Goal: Transaction & Acquisition: Purchase product/service

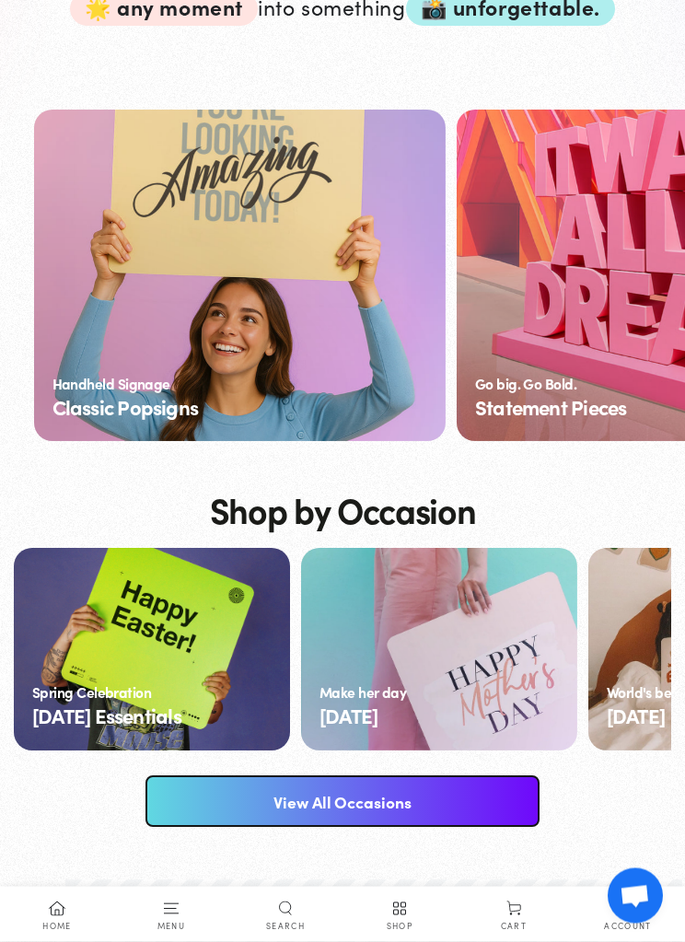
scroll to position [1048, 0]
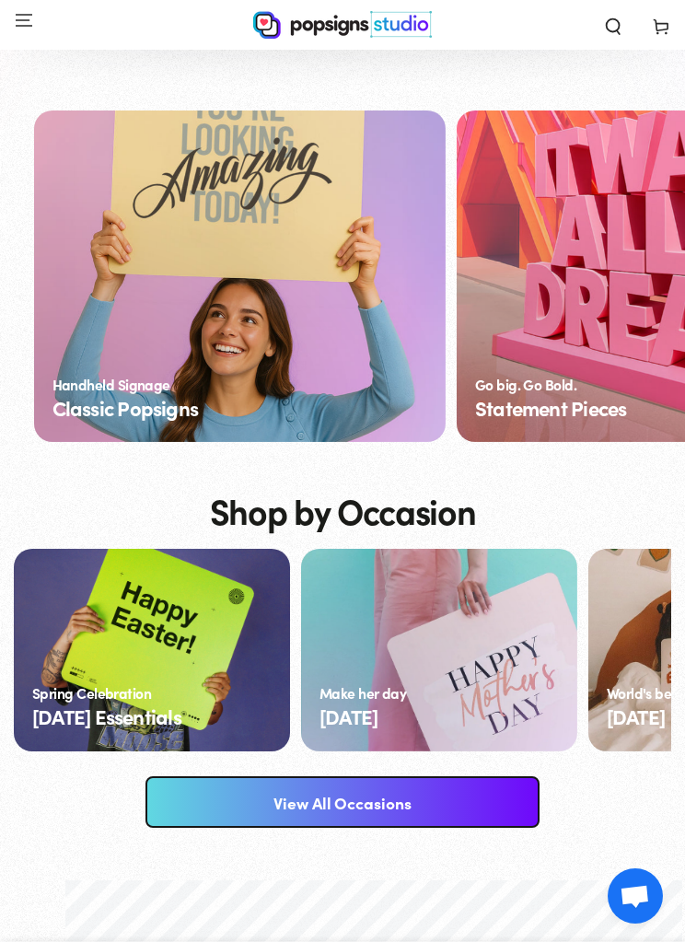
click at [457, 802] on link "View All Occasions" at bounding box center [342, 802] width 394 height 52
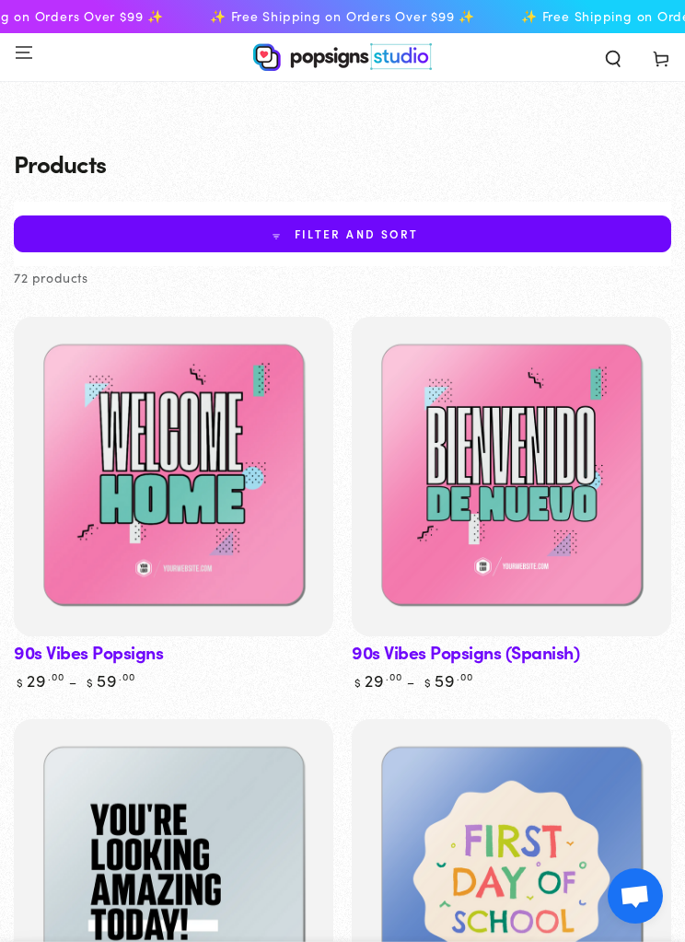
click at [418, 236] on span "Filter and sort" at bounding box center [342, 233] width 657 height 37
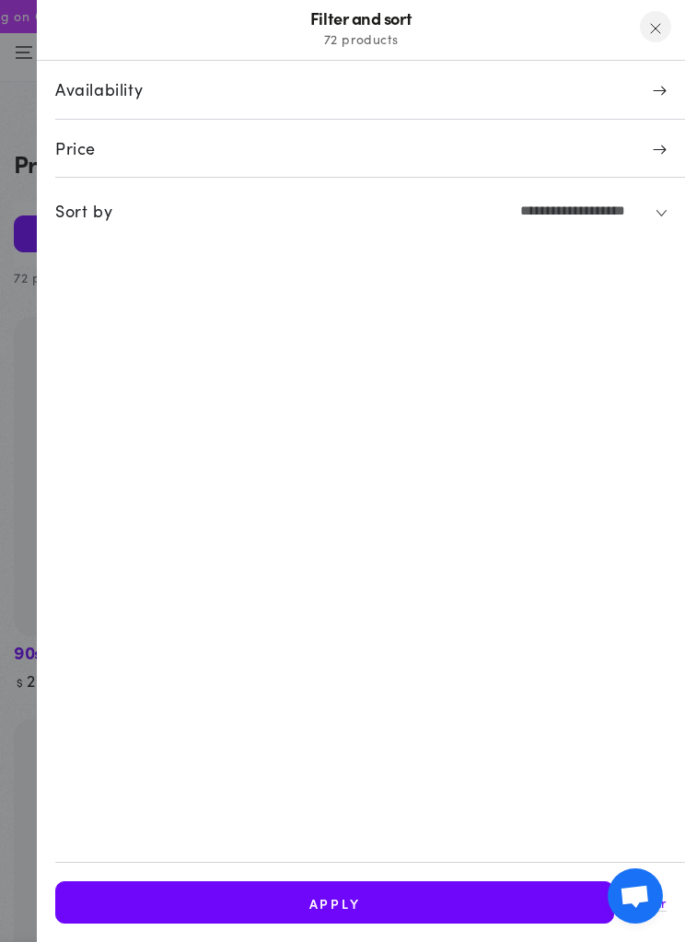
click at [472, 90] on span "Availability" at bounding box center [370, 89] width 630 height 29
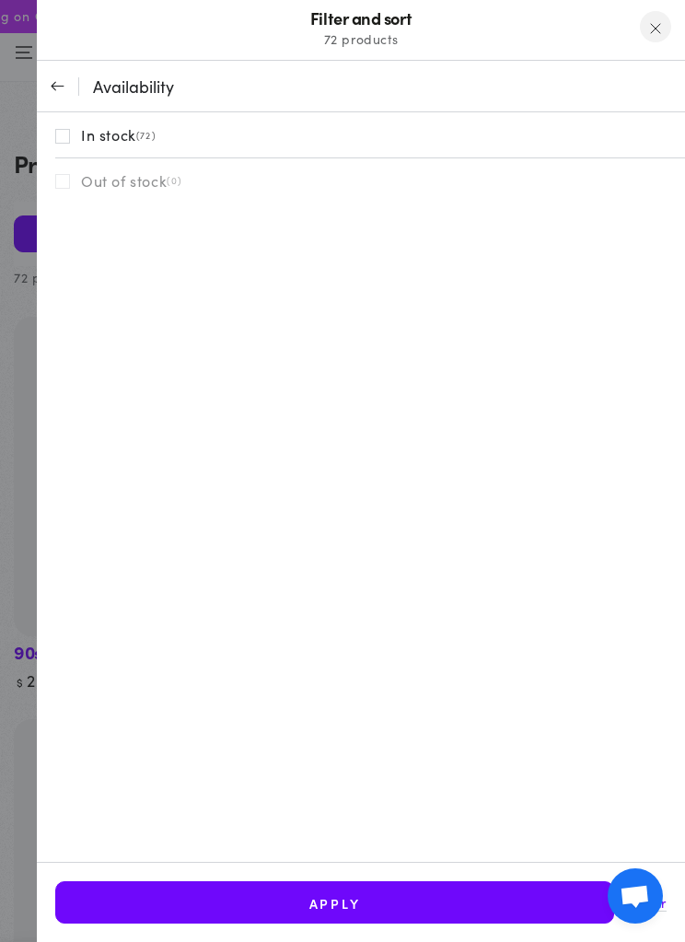
click at [189, 128] on label "In stock (72)" at bounding box center [370, 134] width 630 height 45
click at [652, 29] on span at bounding box center [655, 26] width 40 height 40
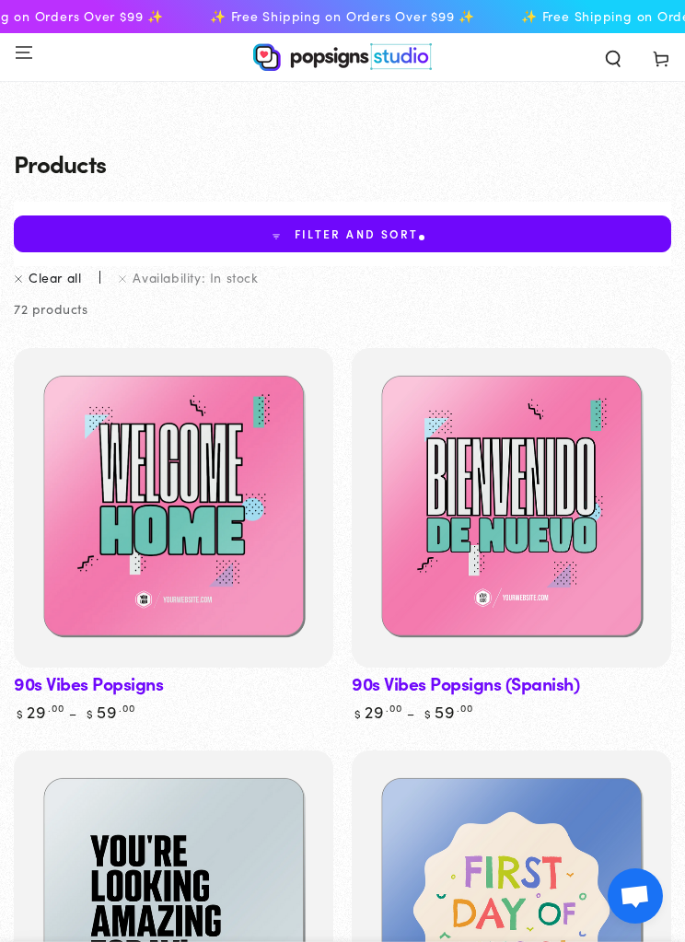
click at [380, 240] on span "Filter and sort" at bounding box center [357, 233] width 124 height 13
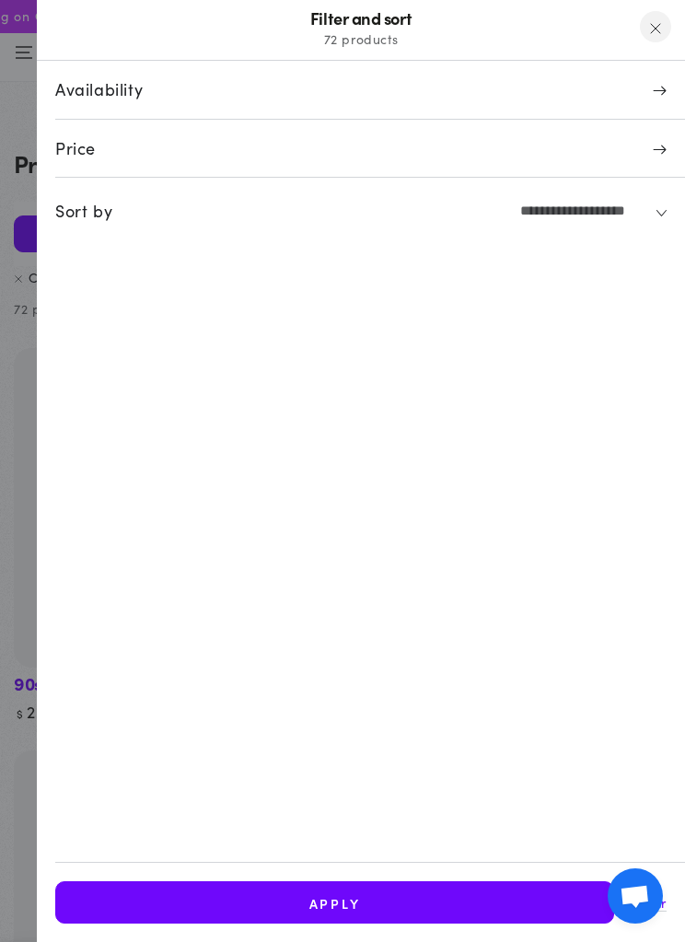
click at [486, 144] on span "Price" at bounding box center [370, 147] width 630 height 29
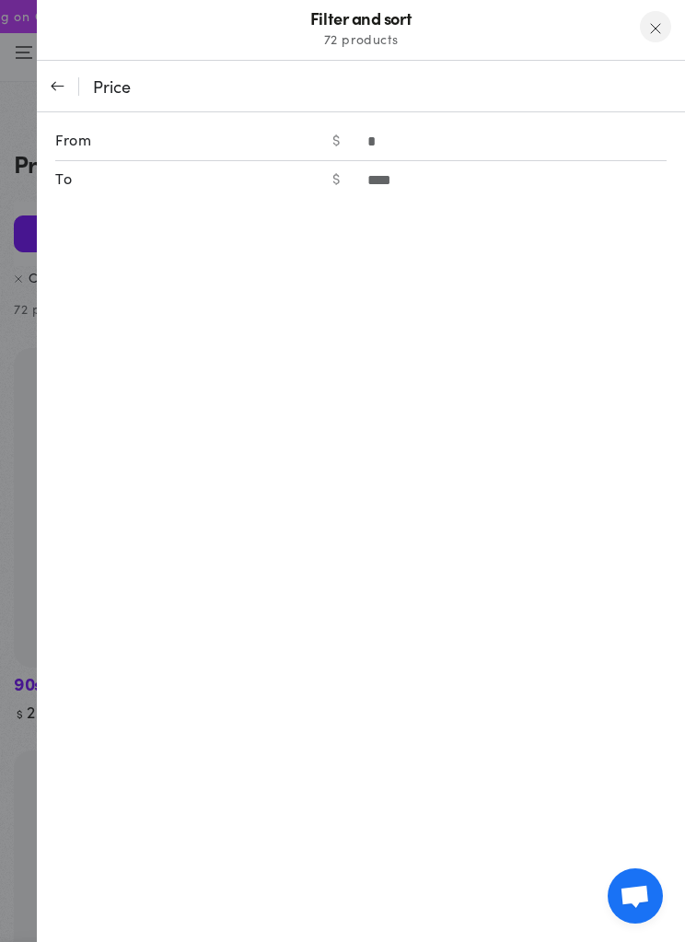
click at [659, 28] on span at bounding box center [655, 26] width 40 height 40
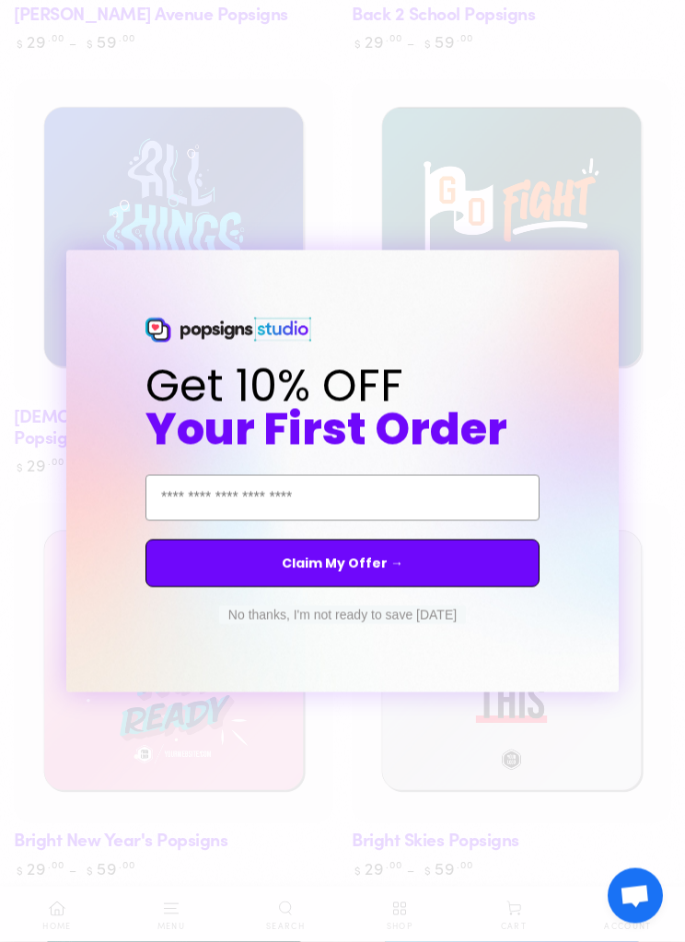
scroll to position [1075, 0]
click at [416, 624] on button "No thanks, I'm not ready to save today" at bounding box center [342, 615] width 247 height 18
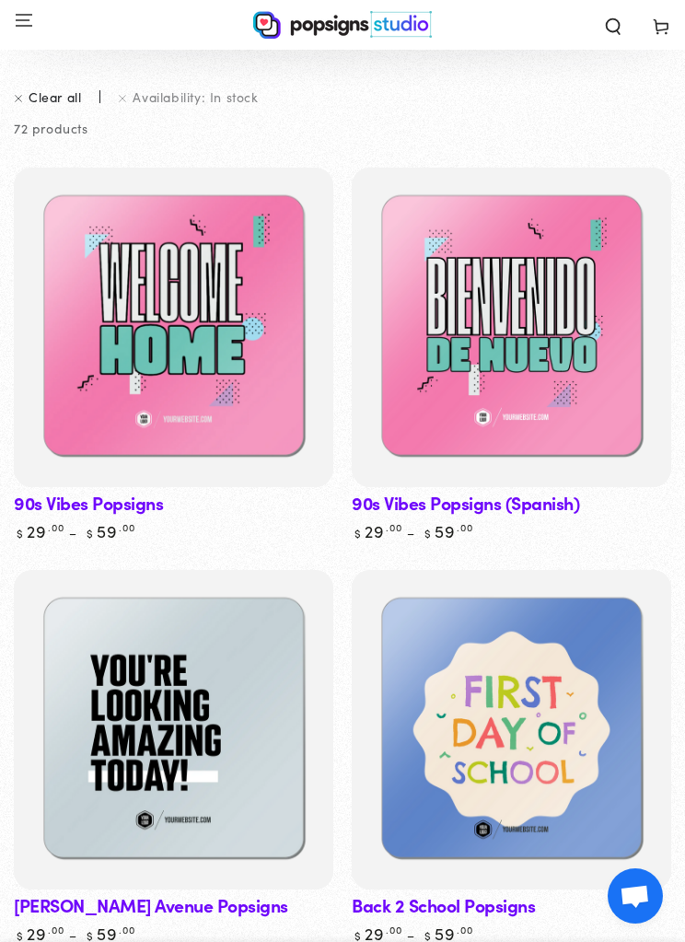
scroll to position [0, 0]
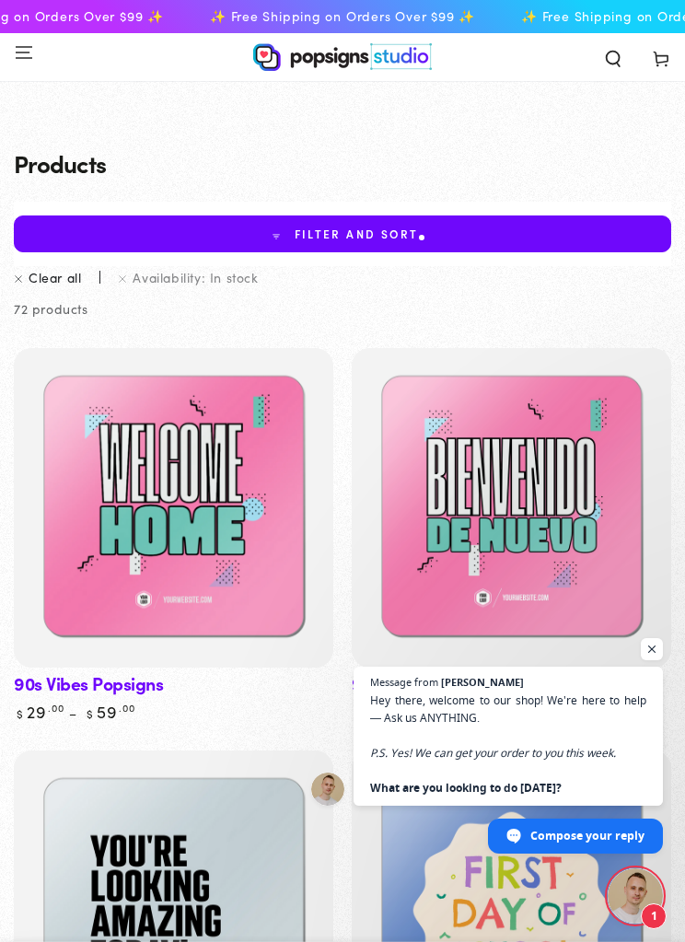
click at [53, 272] on link "Clear all" at bounding box center [47, 277] width 67 height 13
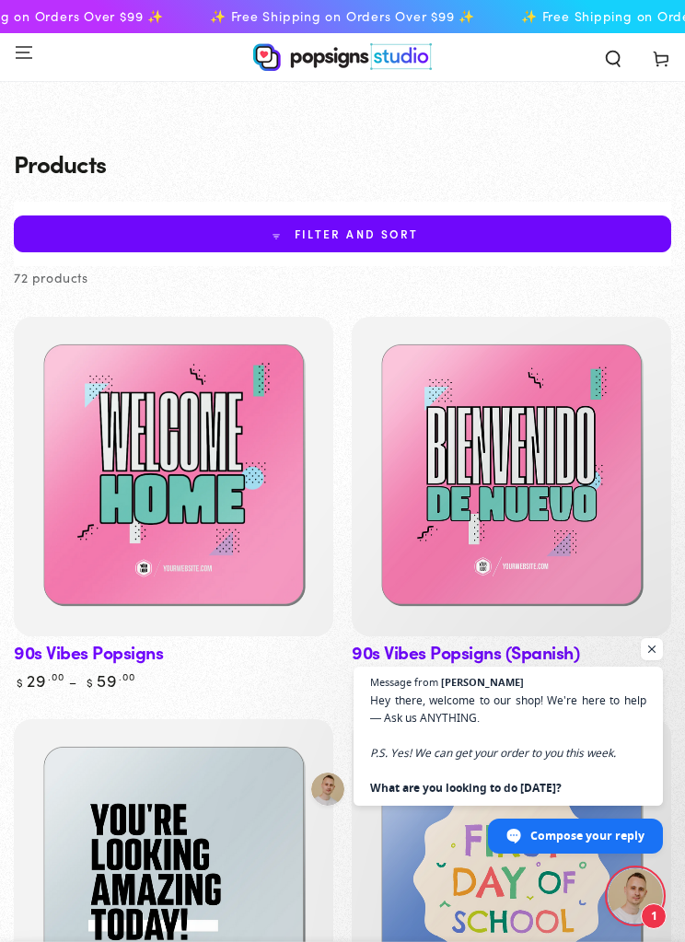
click at [292, 69] on img at bounding box center [342, 57] width 179 height 28
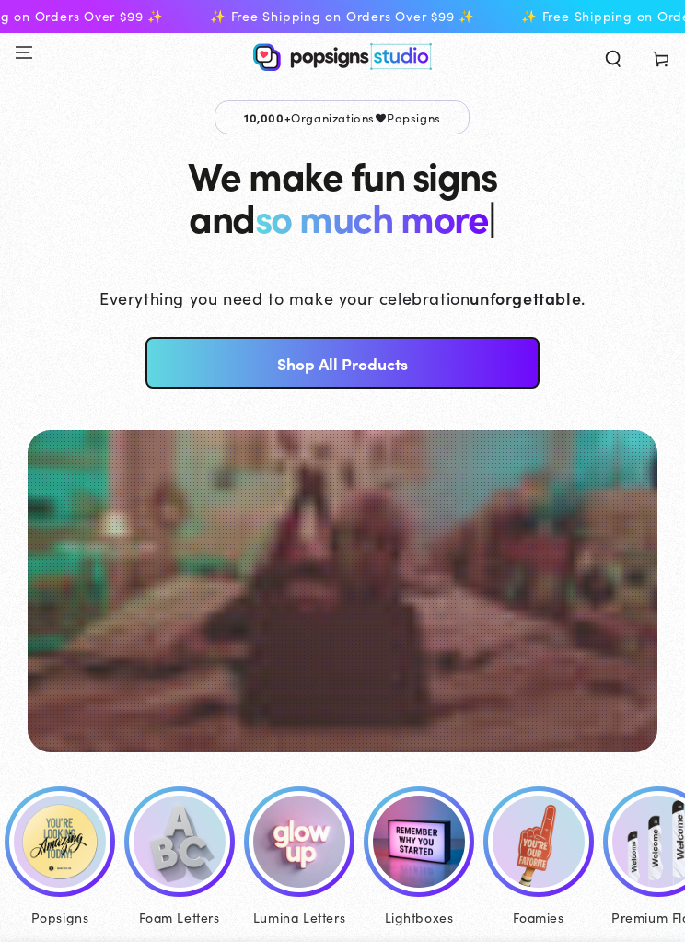
scroll to position [0, 33]
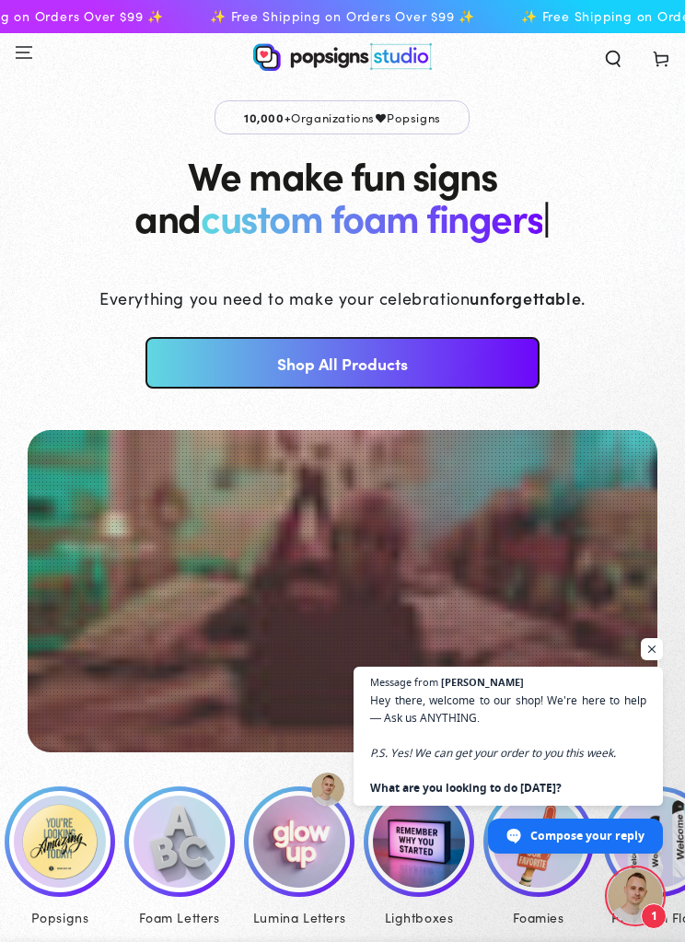
click at [654, 645] on span "Open chat" at bounding box center [652, 649] width 22 height 22
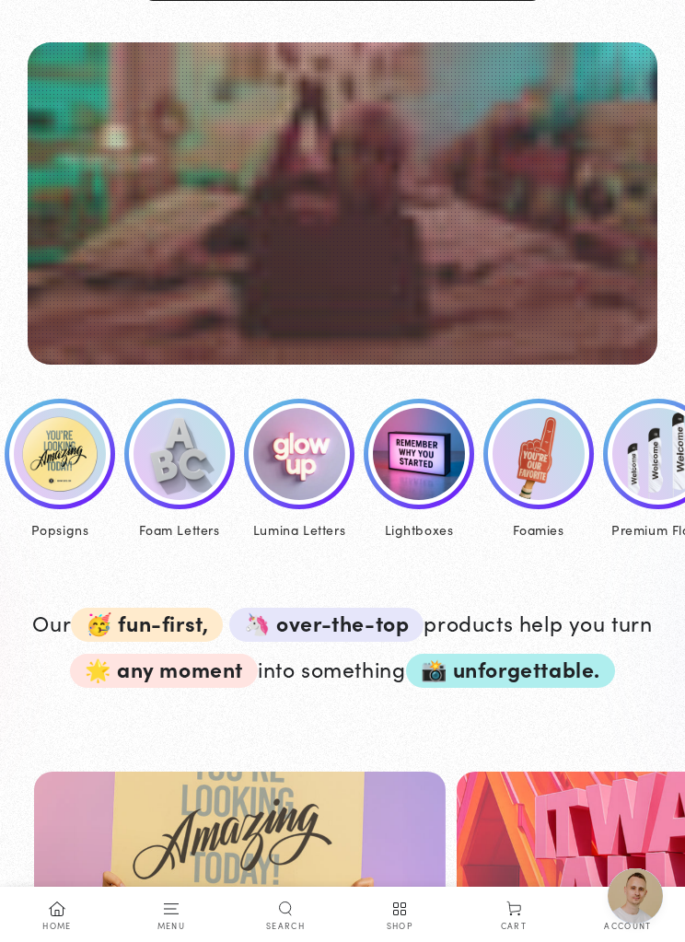
scroll to position [388, 0]
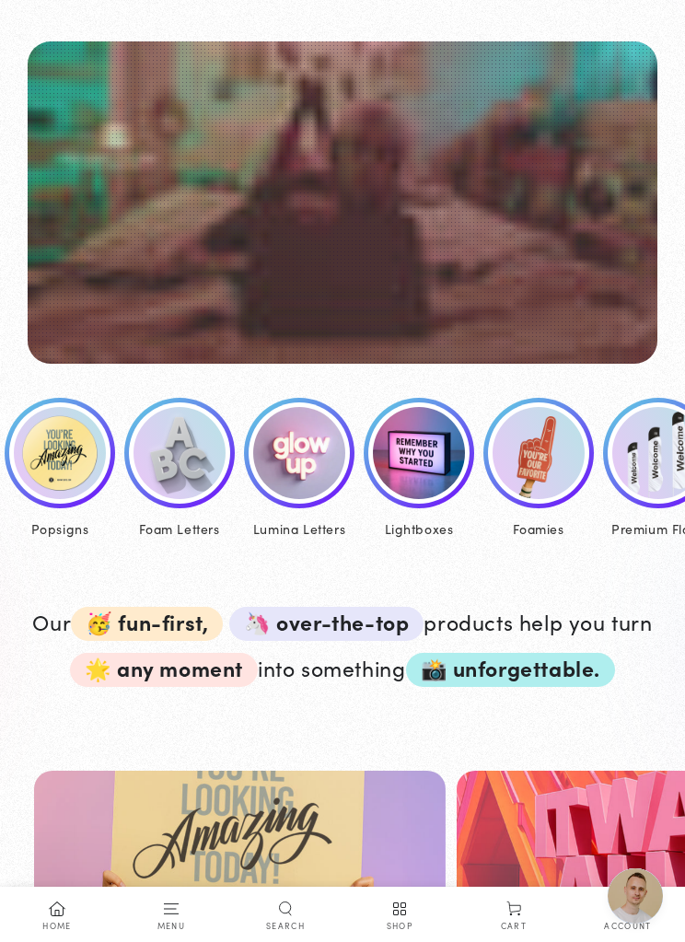
click at [85, 445] on img at bounding box center [60, 453] width 92 height 92
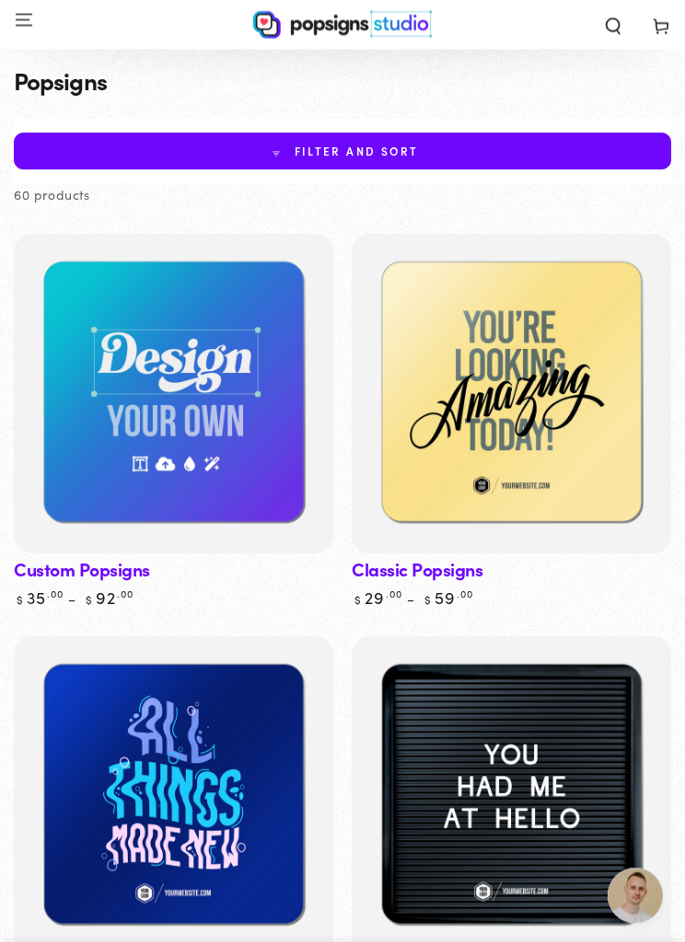
scroll to position [29, 0]
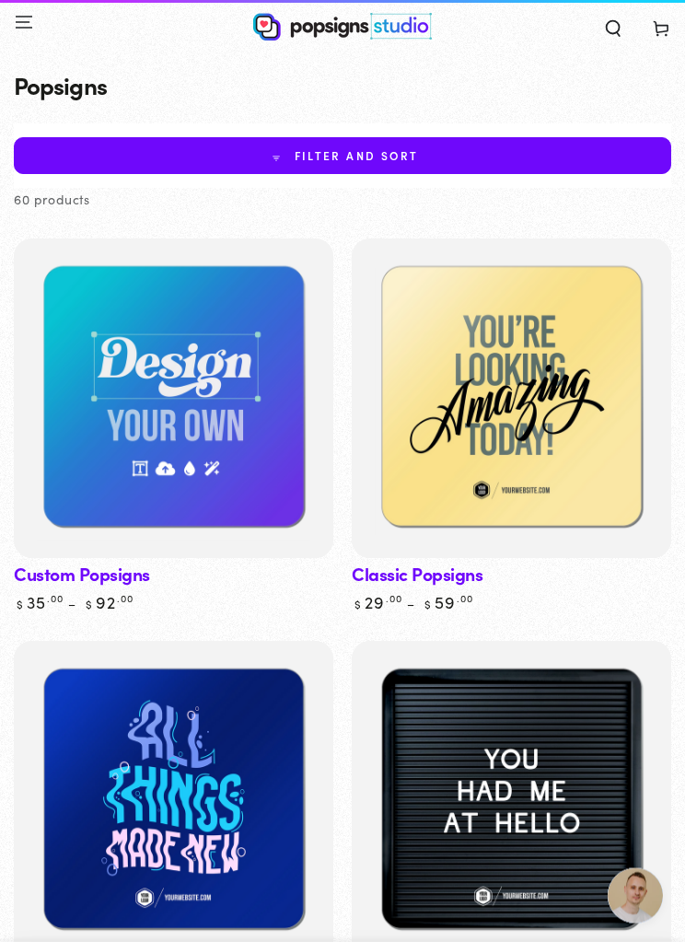
click at [265, 444] on img at bounding box center [173, 398] width 319 height 319
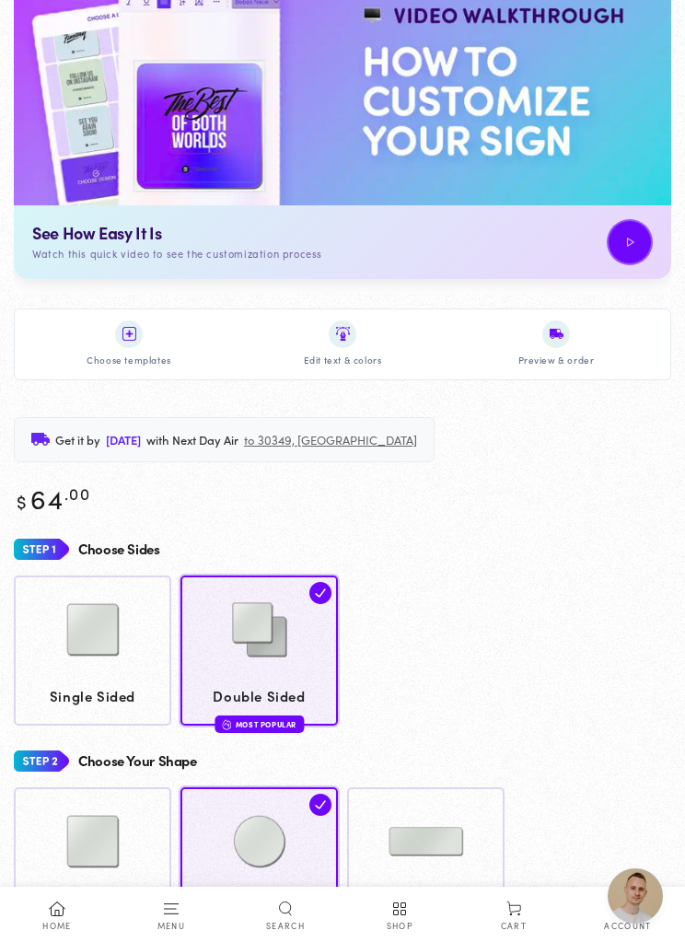
scroll to position [1035, 0]
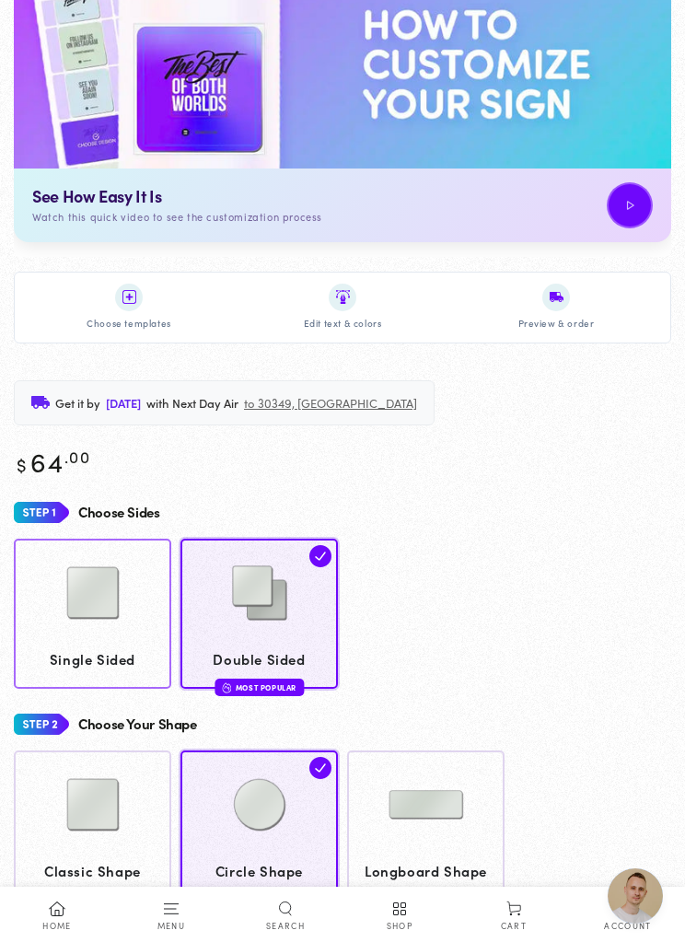
click at [148, 668] on link "Single Sided" at bounding box center [92, 613] width 157 height 151
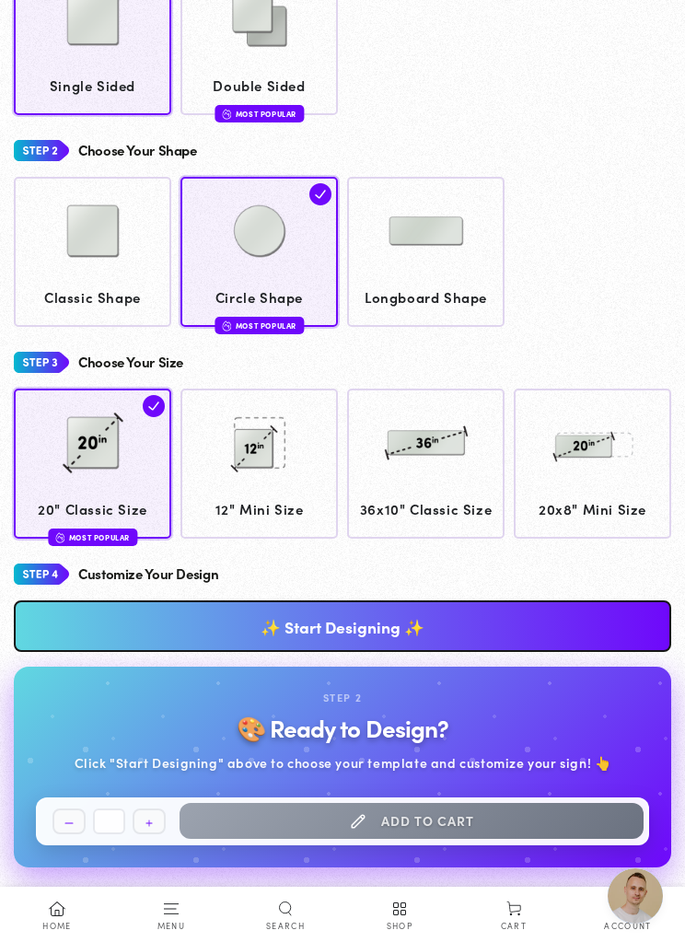
click at [514, 616] on link "✨ Start Designing ✨" at bounding box center [342, 626] width 657 height 52
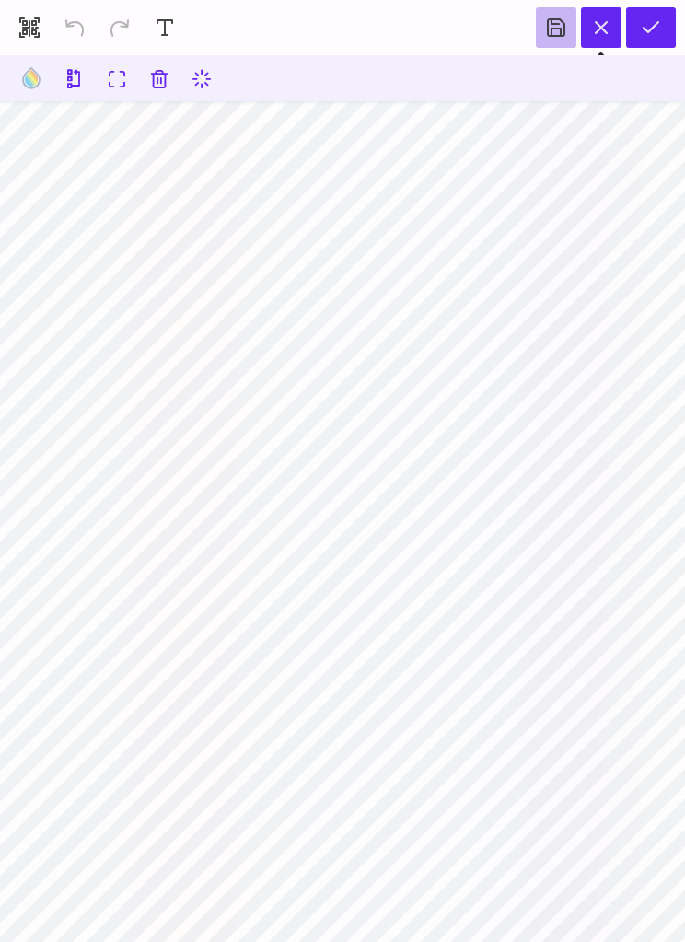
click at [594, 33] on button at bounding box center [601, 27] width 40 height 40
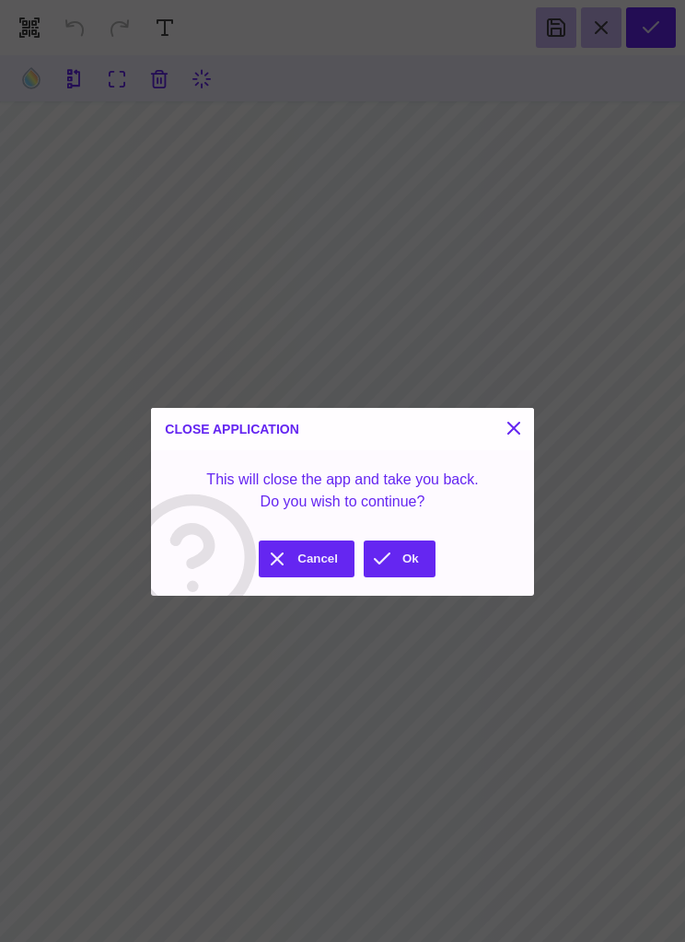
click at [400, 555] on button "Ok" at bounding box center [400, 558] width 72 height 37
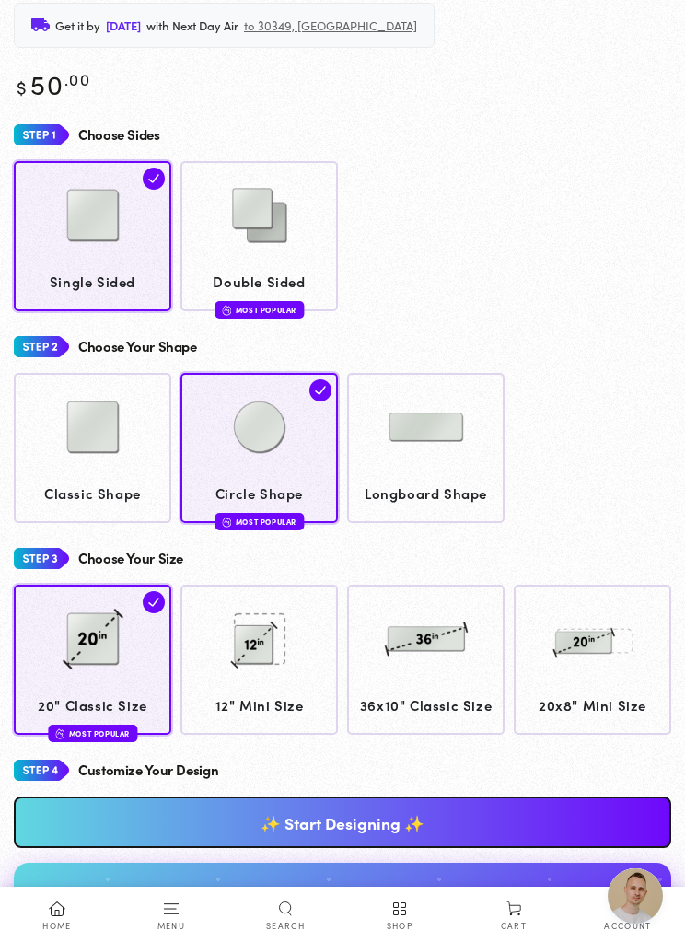
scroll to position [1420, 0]
